Goal: Information Seeking & Learning: Learn about a topic

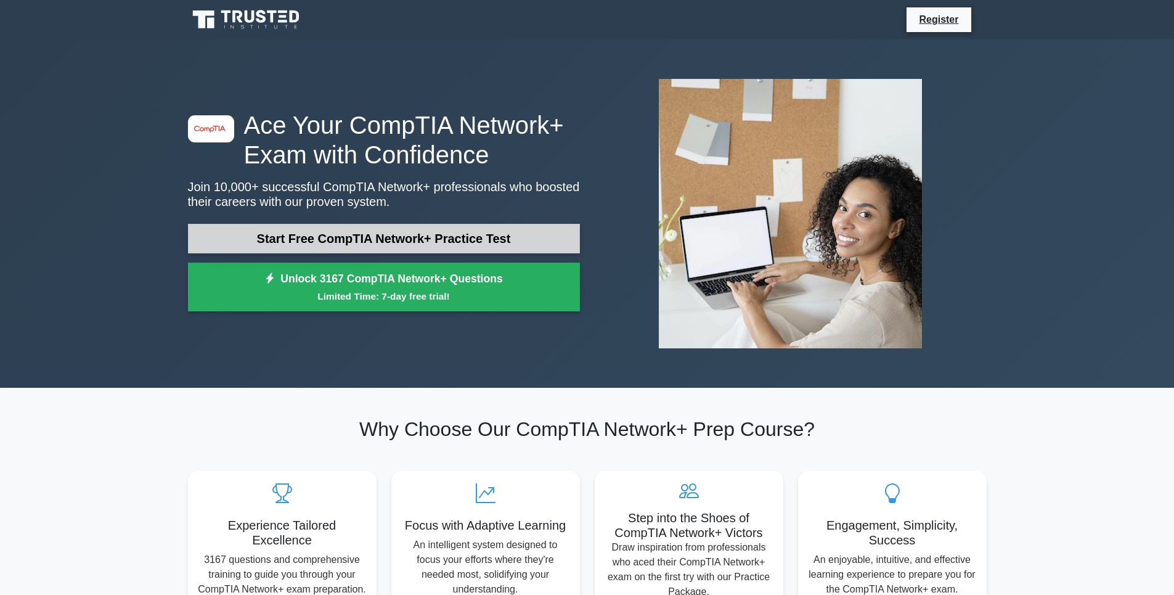
click at [433, 251] on link "Start Free CompTIA Network+ Practice Test" at bounding box center [384, 239] width 392 height 30
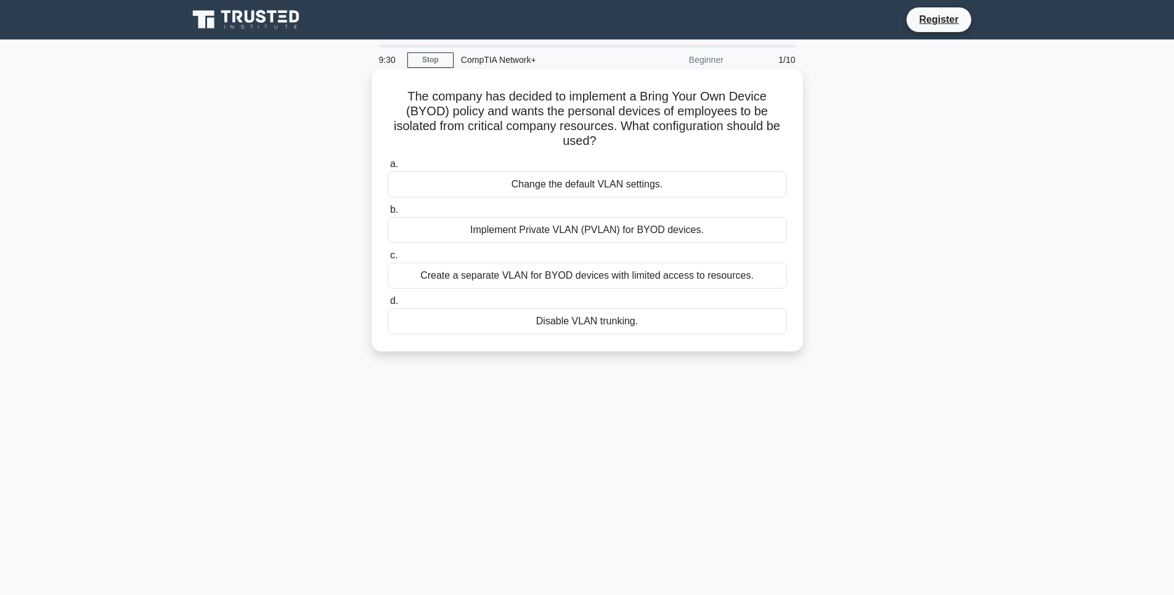
click at [640, 226] on div "Implement Private VLAN (PVLAN) for BYOD devices." at bounding box center [587, 230] width 399 height 26
click at [388, 214] on input "b. Implement Private VLAN (PVLAN) for BYOD devices." at bounding box center [388, 210] width 0 height 8
